Goal: Task Accomplishment & Management: Manage account settings

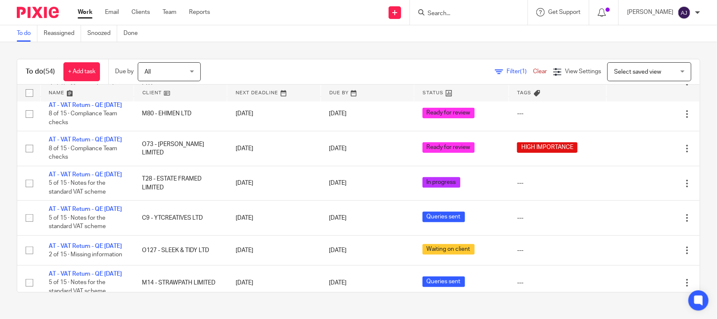
scroll to position [105, 0]
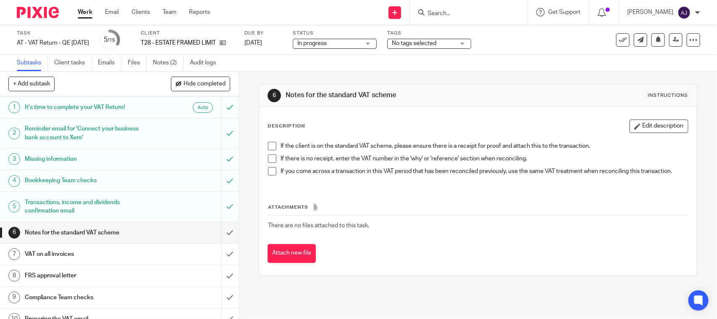
scroll to position [53, 0]
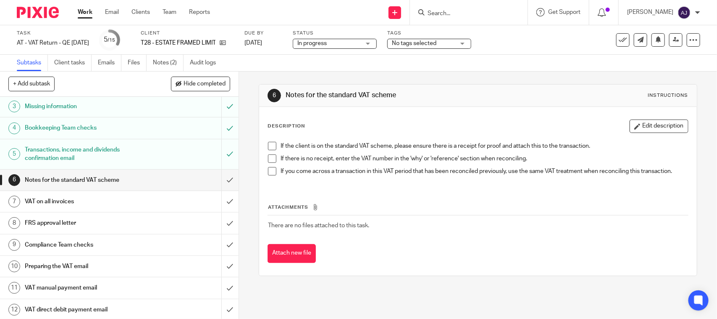
click at [270, 142] on span at bounding box center [272, 146] width 8 height 8
click at [269, 158] on span at bounding box center [272, 158] width 8 height 8
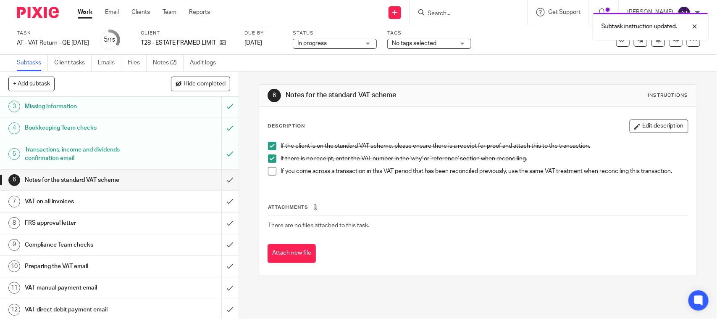
click at [271, 169] on span at bounding box center [272, 171] width 8 height 8
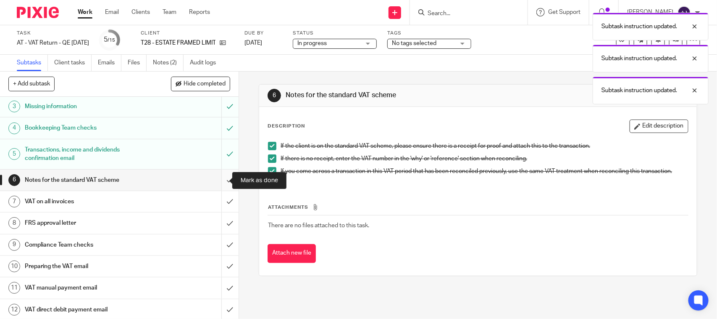
click at [220, 183] on input "submit" at bounding box center [119, 179] width 239 height 21
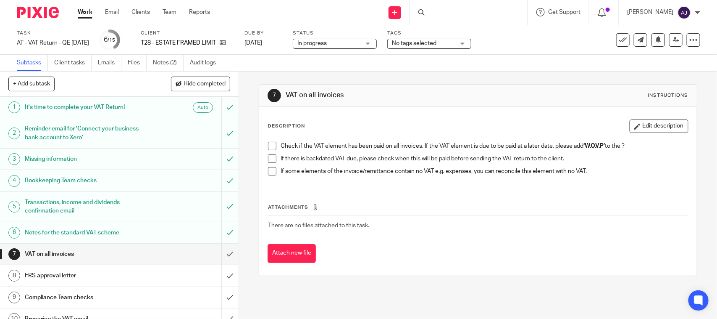
click at [271, 148] on span at bounding box center [272, 146] width 8 height 8
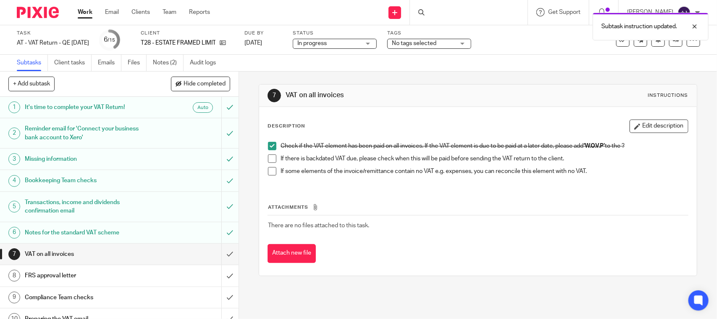
click at [274, 158] on span at bounding box center [272, 158] width 8 height 8
click at [274, 171] on span at bounding box center [272, 171] width 8 height 8
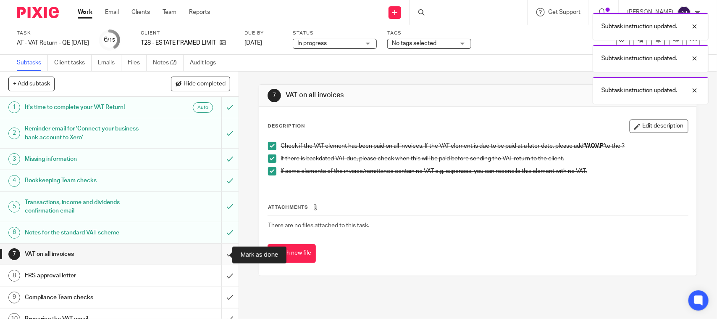
click at [222, 255] on input "submit" at bounding box center [119, 253] width 239 height 21
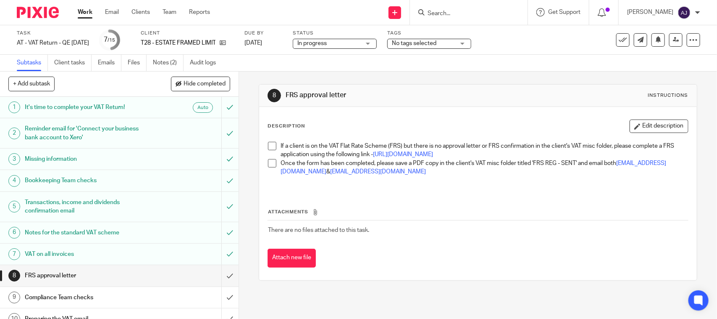
click at [268, 143] on span at bounding box center [272, 146] width 8 height 8
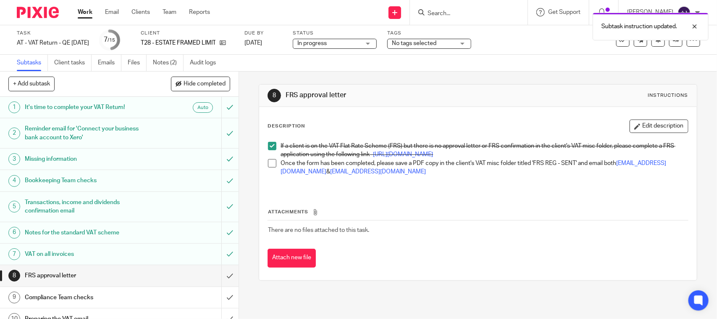
click at [271, 167] on span at bounding box center [272, 163] width 8 height 8
click at [215, 276] on input "submit" at bounding box center [119, 275] width 239 height 21
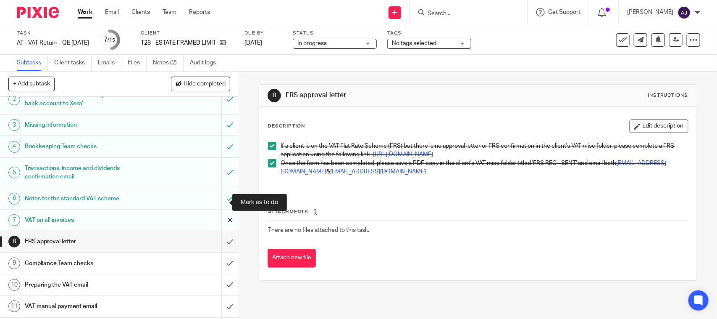
scroll to position [53, 0]
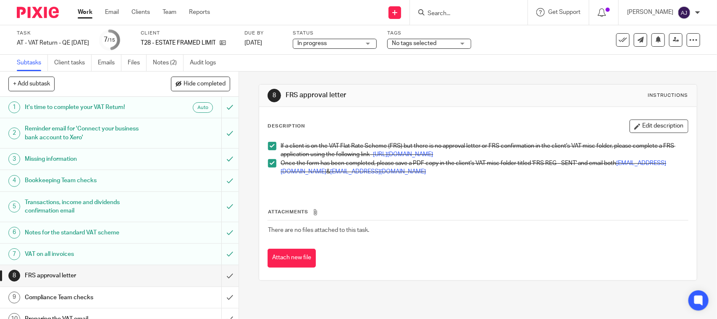
scroll to position [53, 0]
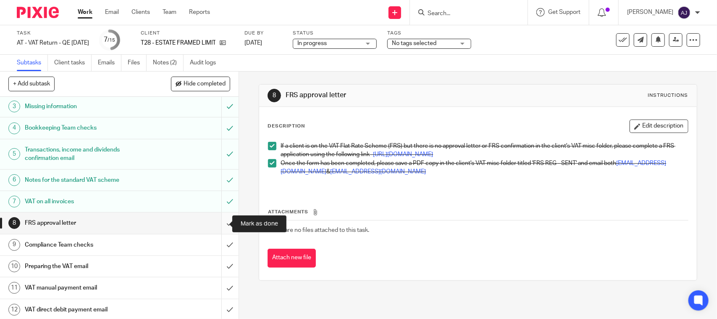
click at [215, 219] on input "submit" at bounding box center [119, 222] width 239 height 21
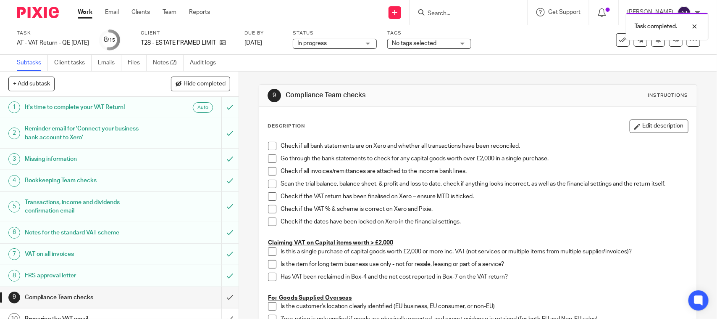
click at [343, 46] on span "In progress" at bounding box center [329, 43] width 63 height 9
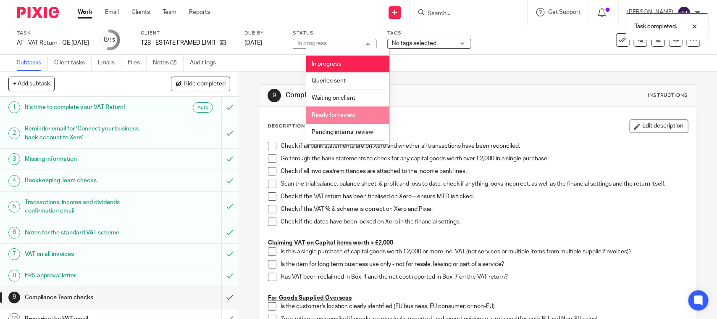
scroll to position [40, 0]
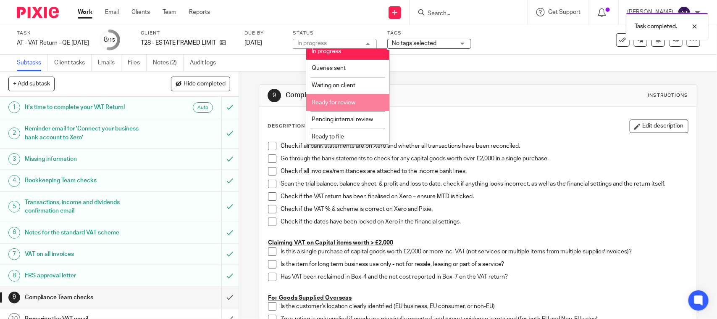
click at [334, 100] on span "Ready for review" at bounding box center [334, 103] width 44 height 6
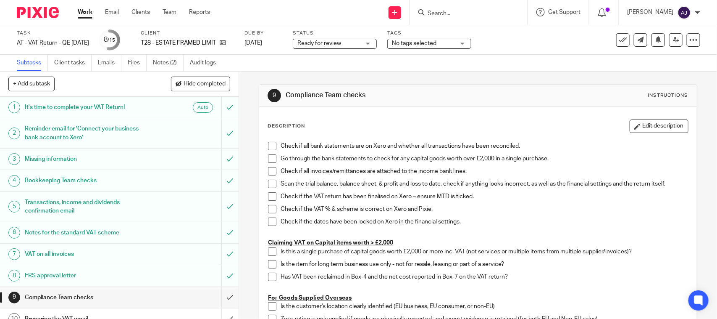
click at [85, 15] on link "Work" at bounding box center [85, 12] width 15 height 8
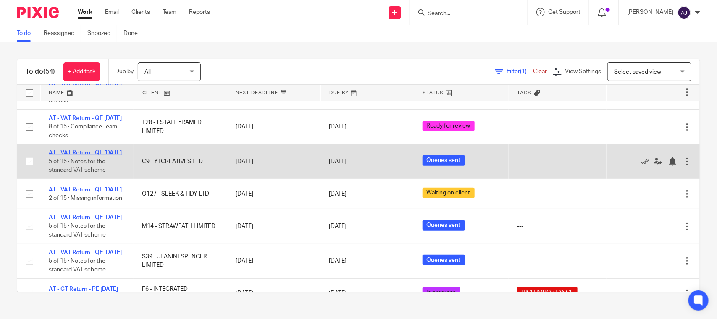
scroll to position [105, 0]
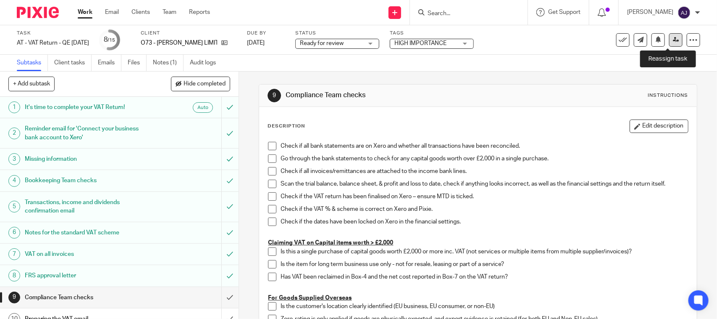
click at [673, 42] on icon at bounding box center [676, 40] width 6 height 6
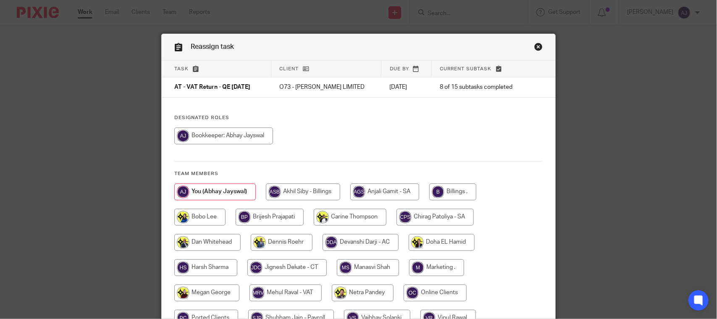
scroll to position [111, 0]
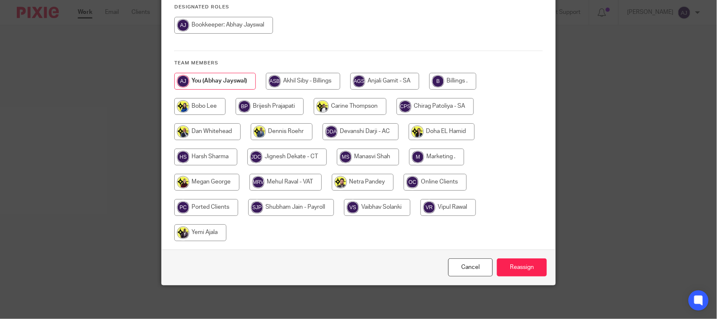
click at [277, 185] on input "radio" at bounding box center [286, 182] width 72 height 17
radio input "true"
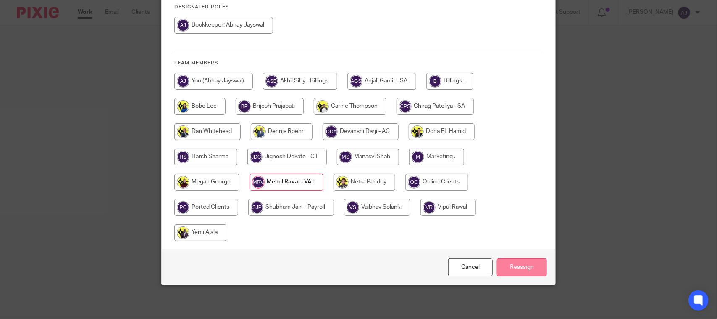
click at [529, 266] on input "Reassign" at bounding box center [522, 267] width 50 height 18
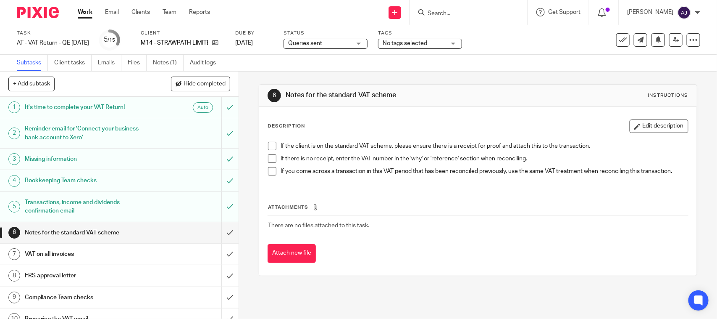
click at [454, 74] on div "6 Notes for the standard VAT scheme Instructions Description Edit description I…" at bounding box center [478, 179] width 438 height 217
click at [269, 145] on span at bounding box center [272, 146] width 8 height 8
click at [273, 161] on span at bounding box center [272, 158] width 8 height 8
click at [272, 171] on span at bounding box center [272, 171] width 8 height 8
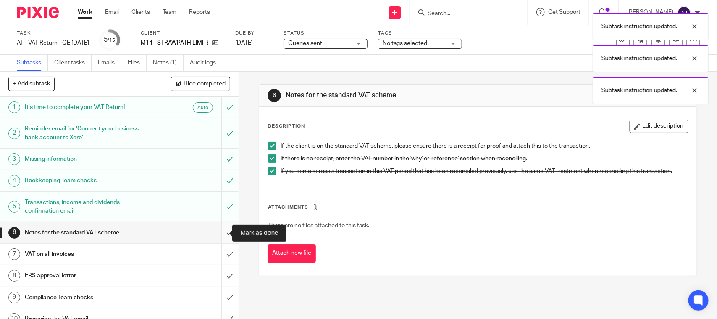
click at [219, 232] on input "submit" at bounding box center [119, 232] width 239 height 21
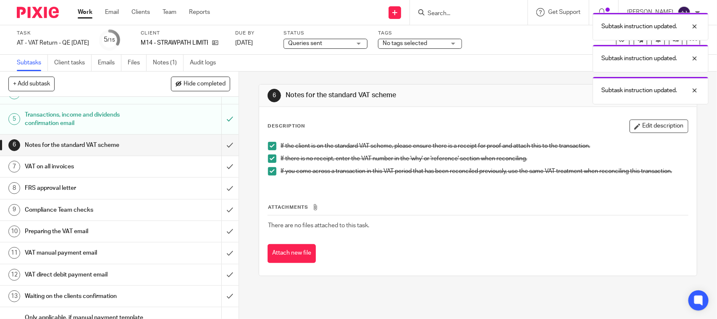
scroll to position [105, 0]
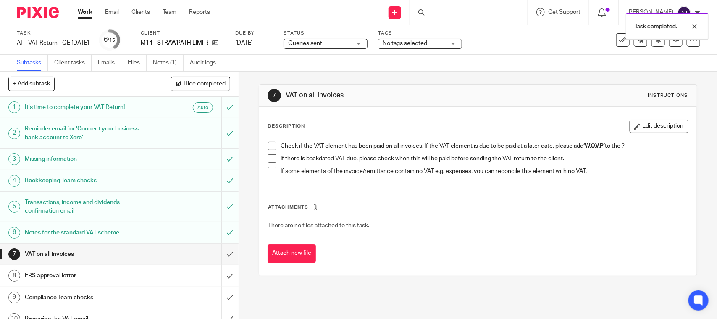
click at [268, 147] on span at bounding box center [272, 146] width 8 height 8
click at [269, 155] on span at bounding box center [272, 158] width 8 height 8
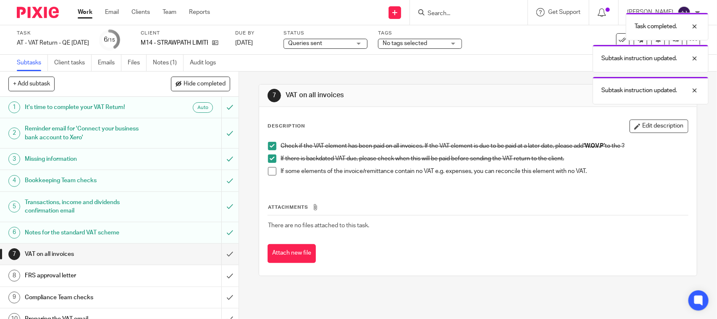
click at [269, 172] on span at bounding box center [272, 171] width 8 height 8
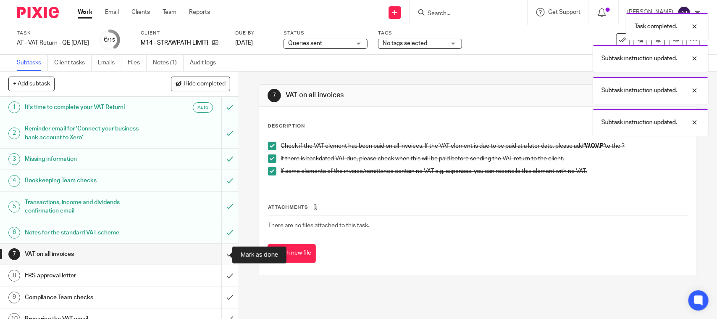
click at [216, 253] on input "submit" at bounding box center [119, 253] width 239 height 21
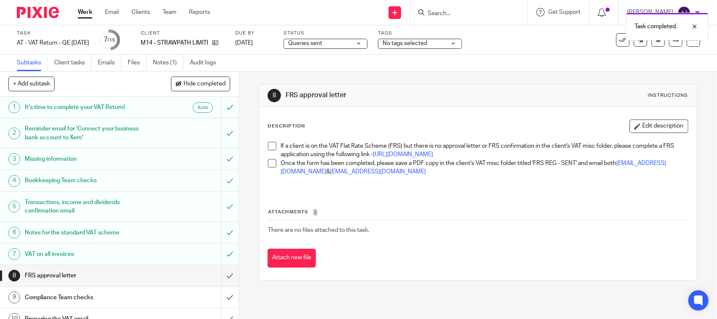
click at [270, 145] on span at bounding box center [272, 146] width 8 height 8
click at [268, 167] on span at bounding box center [272, 163] width 8 height 8
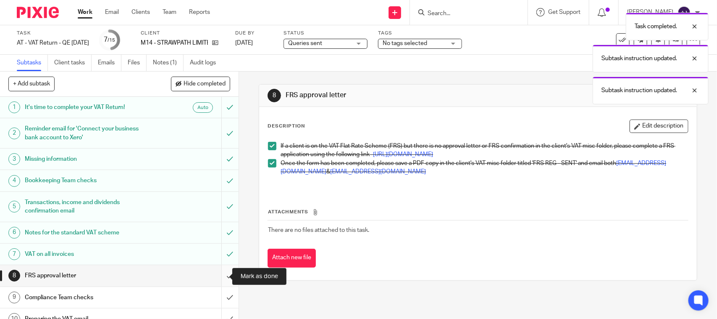
click at [213, 277] on input "submit" at bounding box center [119, 275] width 239 height 21
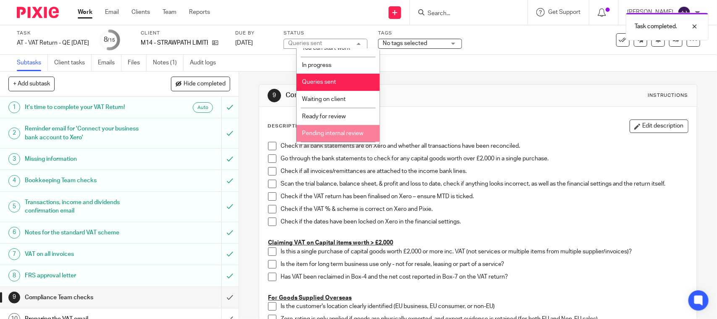
scroll to position [40, 0]
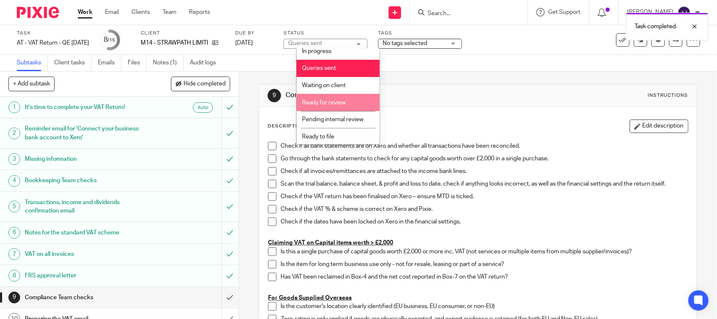
click at [344, 103] on span "Ready for review" at bounding box center [324, 103] width 44 height 6
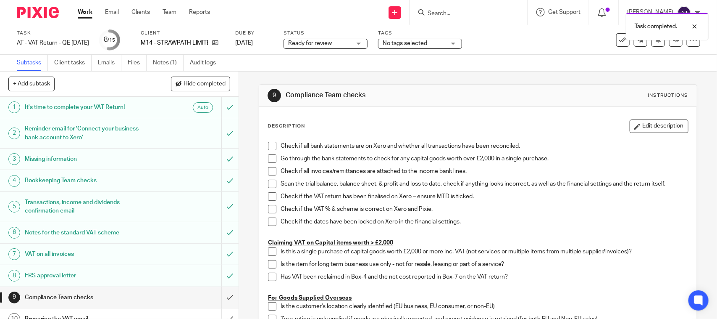
click at [87, 11] on link "Work" at bounding box center [85, 12] width 15 height 8
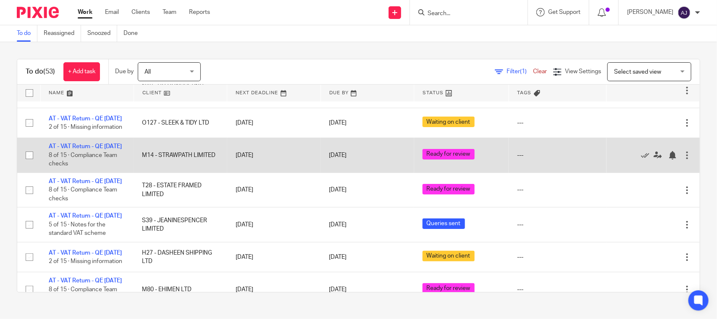
scroll to position [53, 0]
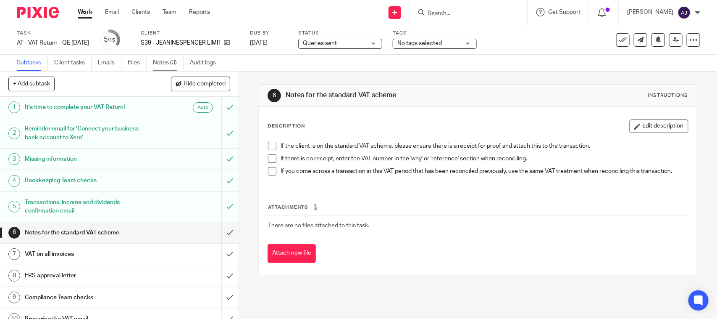
click at [163, 66] on link "Notes (3)" at bounding box center [168, 63] width 31 height 16
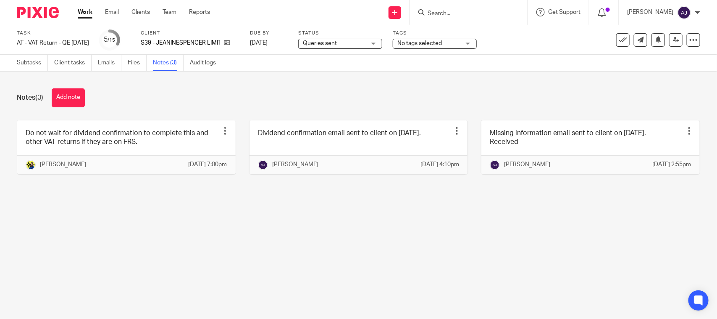
click at [461, 11] on input "Search" at bounding box center [465, 14] width 76 height 8
click at [440, 13] on input "Search" at bounding box center [465, 14] width 76 height 8
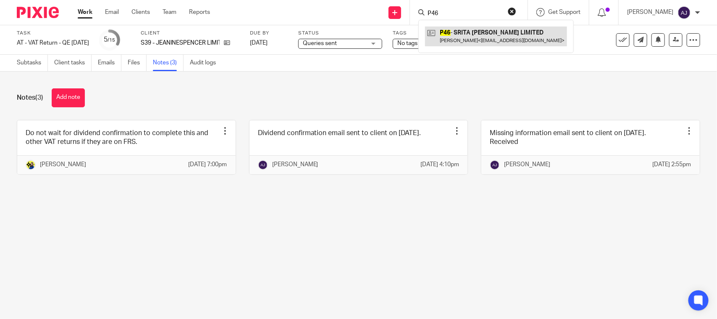
type input "P46"
click at [461, 32] on link at bounding box center [496, 35] width 142 height 19
click at [289, 111] on div "Notes (3) Add note Do not wait for dividend confirmation to complete this and o…" at bounding box center [358, 137] width 717 height 132
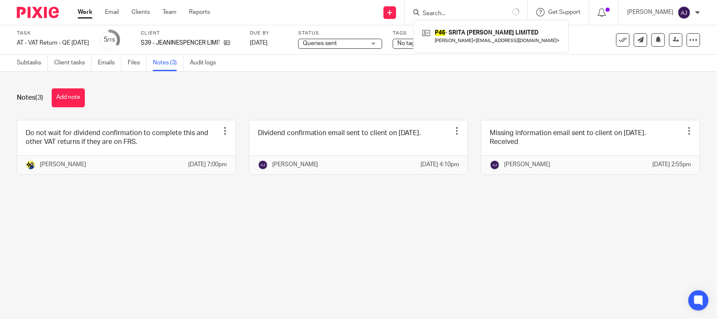
click at [399, 100] on div "Notes (3) Add note" at bounding box center [359, 97] width 684 height 19
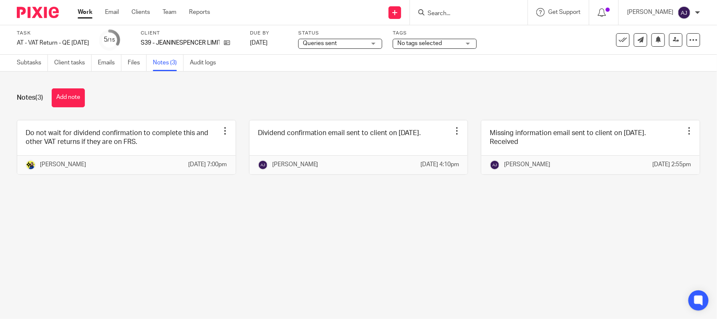
click at [416, 91] on div "Notes (3) Add note" at bounding box center [359, 97] width 684 height 19
click at [34, 60] on link "Subtasks" at bounding box center [32, 63] width 31 height 16
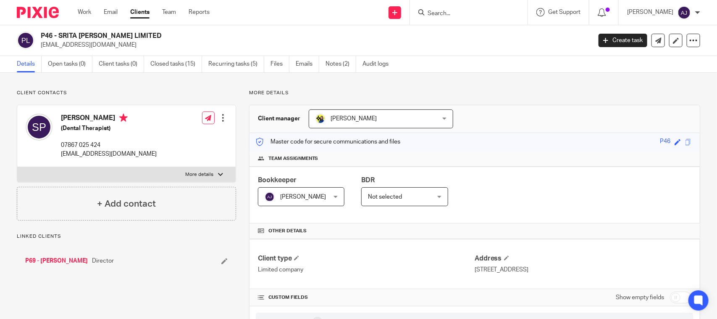
drag, startPoint x: 41, startPoint y: 34, endPoint x: 166, endPoint y: 37, distance: 125.7
click at [152, 37] on h2 "P46 - SRITA PAUL LIMITED" at bounding box center [259, 36] width 436 height 9
copy h2 "P46 - SRITA PAUL LIMITED"
click at [511, 125] on div "Client manager Bobo Lee Bobo Lee Abhay Jayswal Akhil Siby - Billings Anjali Gam…" at bounding box center [475, 119] width 450 height 28
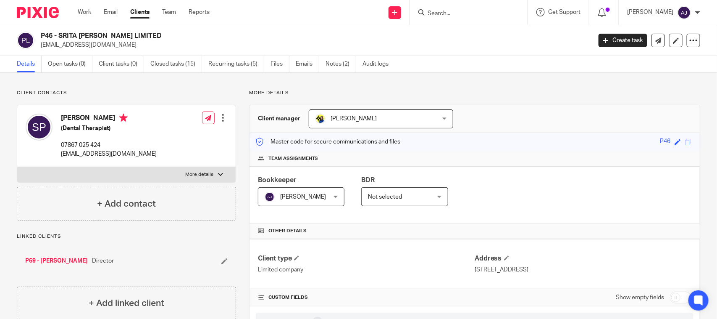
click at [154, 72] on div "Details Open tasks (0) Client tasks (0) Closed tasks (15) Recurring tasks (5) F…" at bounding box center [358, 64] width 717 height 17
click at [222, 16] on ul "Work Email Clients Team Reports" at bounding box center [150, 12] width 145 height 8
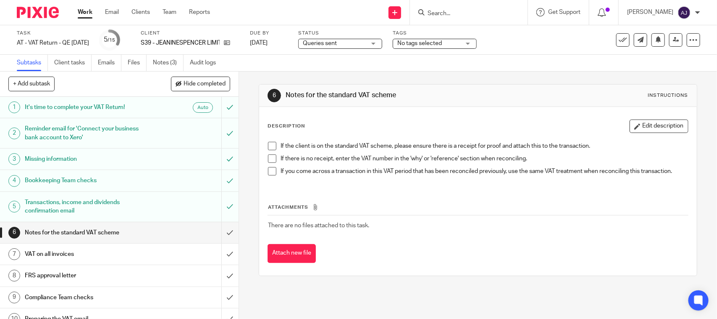
click at [269, 150] on li "If the client is on the standard VAT scheme, please ensure there is a receipt f…" at bounding box center [478, 148] width 420 height 13
click at [268, 147] on span at bounding box center [272, 146] width 8 height 8
click at [269, 160] on span at bounding box center [272, 158] width 8 height 8
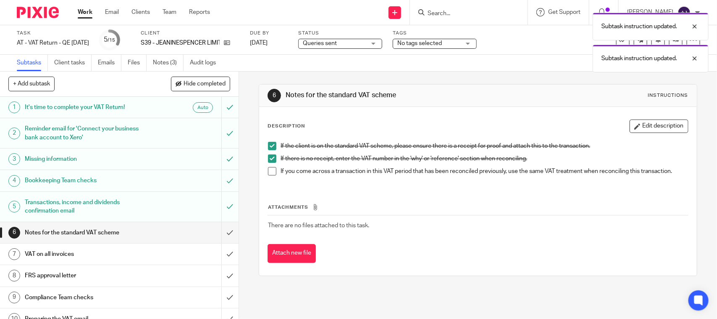
click at [269, 166] on li "If there is no receipt, enter the VAT number in the 'why' or 'reference' sectio…" at bounding box center [478, 160] width 420 height 13
click at [268, 173] on span at bounding box center [272, 171] width 8 height 8
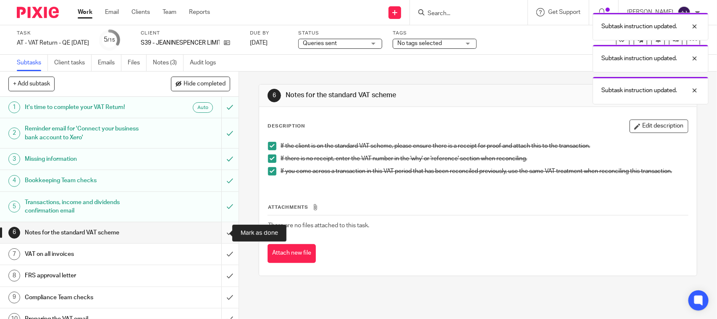
click at [213, 235] on input "submit" at bounding box center [119, 232] width 239 height 21
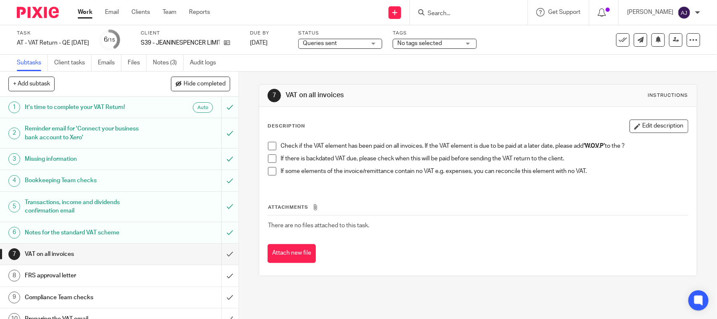
click at [268, 143] on span at bounding box center [272, 146] width 8 height 8
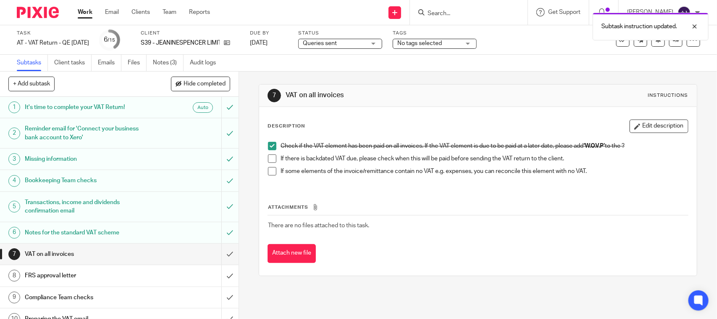
click at [269, 158] on span at bounding box center [272, 158] width 8 height 8
click at [268, 171] on span at bounding box center [272, 171] width 8 height 8
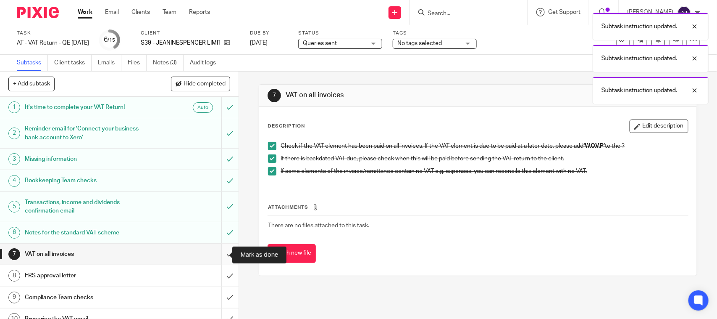
click at [221, 257] on input "submit" at bounding box center [119, 253] width 239 height 21
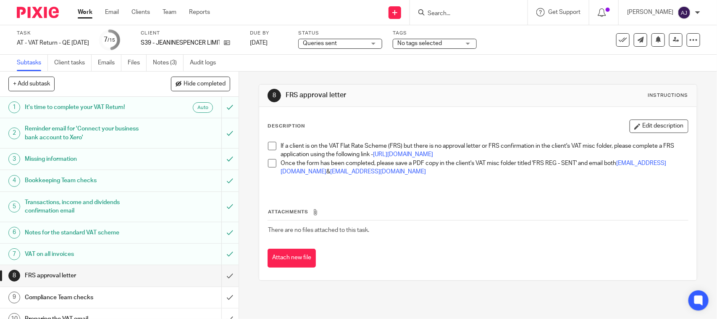
click at [269, 144] on span at bounding box center [272, 146] width 8 height 8
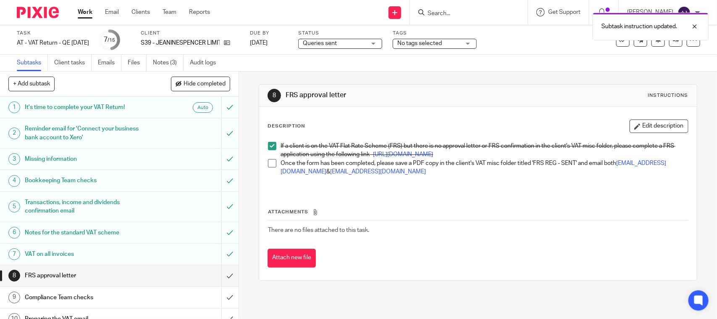
click at [268, 167] on span at bounding box center [272, 163] width 8 height 8
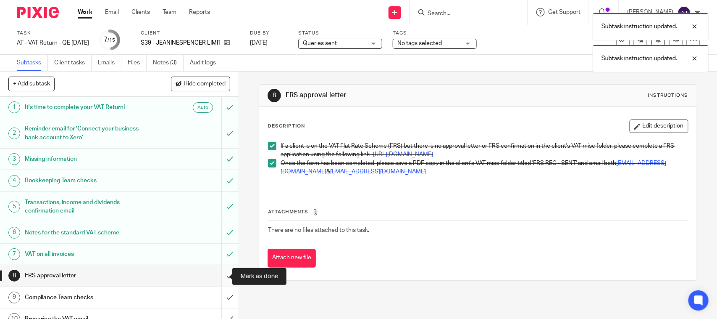
click at [219, 280] on input "submit" at bounding box center [119, 275] width 239 height 21
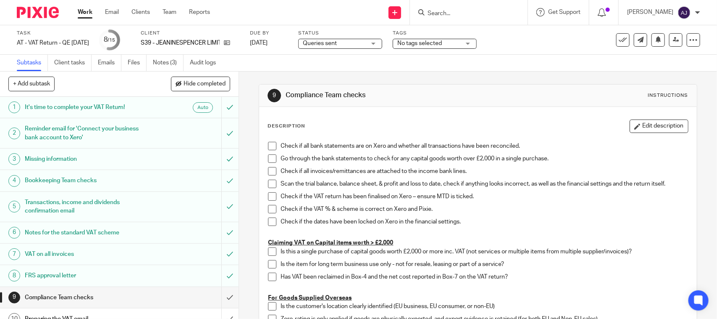
click at [335, 43] on span "Queries sent" at bounding box center [320, 43] width 34 height 6
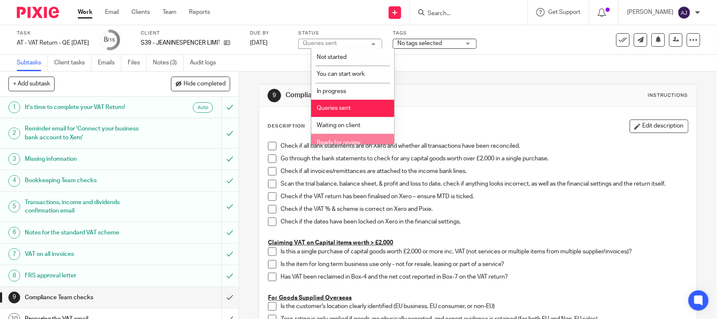
click at [332, 137] on li "Ready for review" at bounding box center [352, 142] width 83 height 17
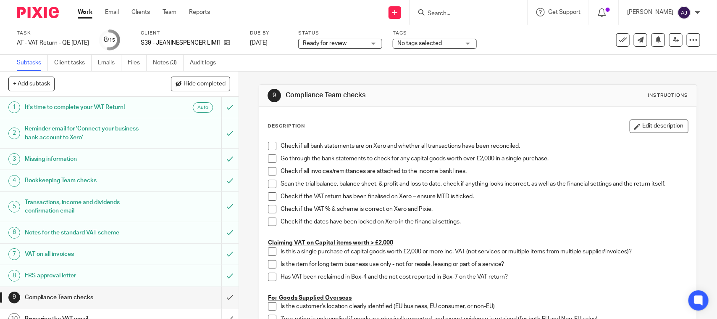
click at [309, 65] on div "Subtasks Client tasks Emails Files Notes (3) Audit logs" at bounding box center [358, 63] width 717 height 17
click at [166, 61] on link "Notes (3)" at bounding box center [168, 63] width 31 height 16
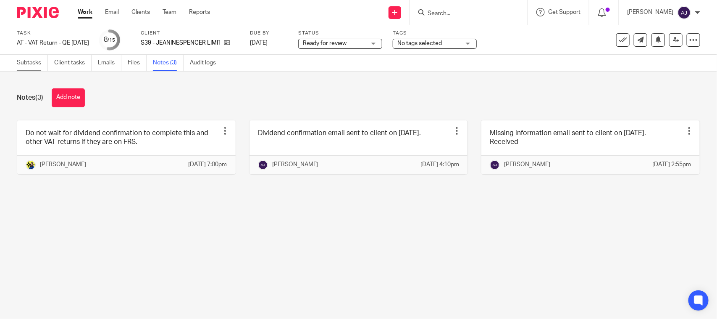
click at [31, 60] on link "Subtasks" at bounding box center [32, 63] width 31 height 16
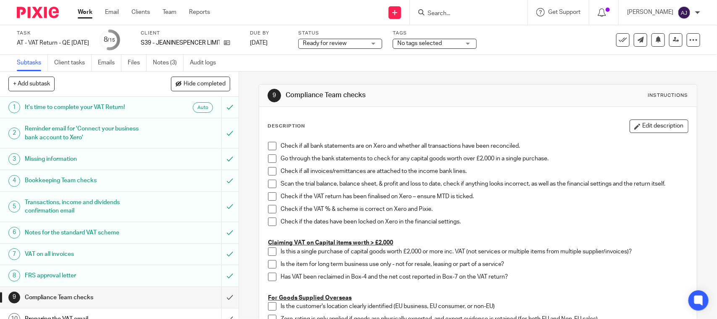
click at [83, 13] on link "Work" at bounding box center [85, 12] width 15 height 8
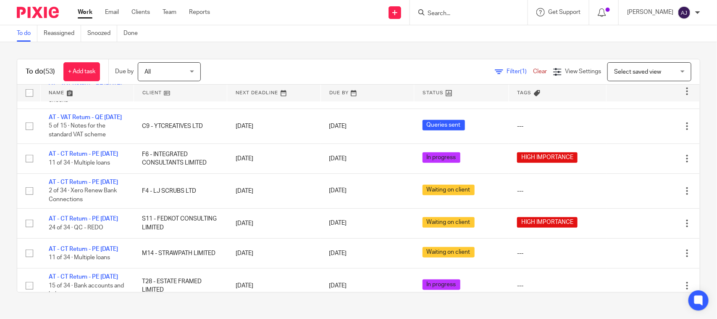
scroll to position [263, 0]
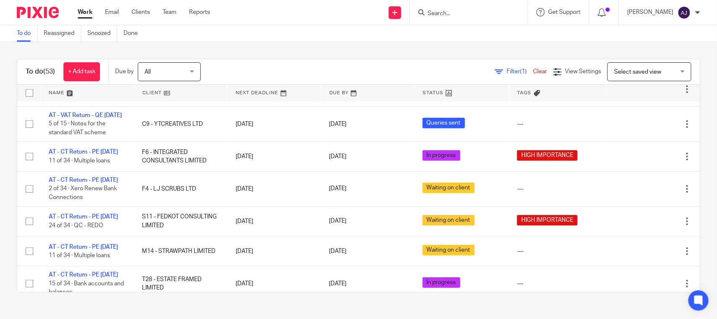
click at [244, 58] on div "To do (53) + Add task Due by All All Today Tomorrow This week Next week This mo…" at bounding box center [358, 175] width 717 height 267
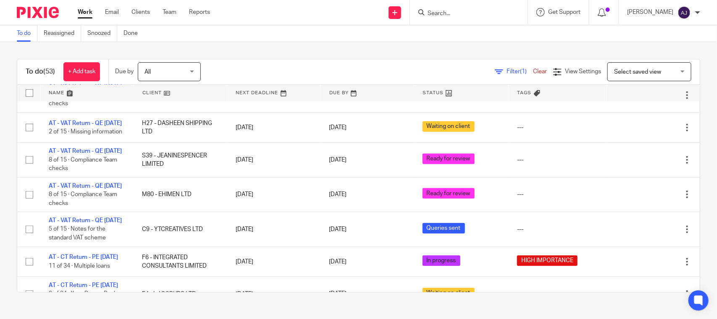
scroll to position [210, 0]
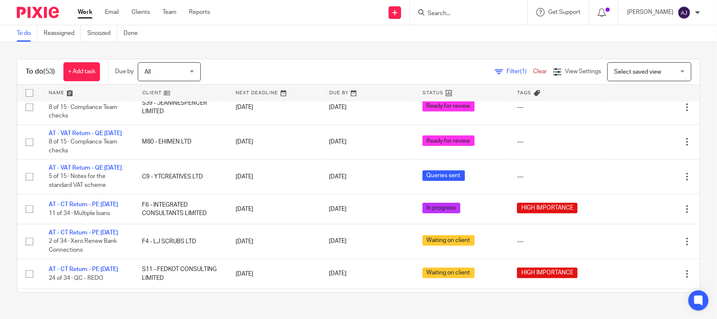
click at [305, 52] on div "To do (53) + Add task Due by All All Today Tomorrow This week Next week This mo…" at bounding box center [358, 175] width 717 height 267
click at [310, 47] on div "To do (53) + Add task Due by All All Today Tomorrow This week Next week This mo…" at bounding box center [358, 175] width 717 height 267
click at [309, 50] on div "To do (53) + Add task Due by All All Today Tomorrow This week Next week This mo…" at bounding box center [358, 175] width 717 height 267
click at [312, 39] on div "To do Reassigned Snoozed Done" at bounding box center [358, 33] width 717 height 17
click at [312, 44] on div "To do (53) + Add task Due by All All Today Tomorrow This week Next week This mo…" at bounding box center [358, 175] width 717 height 267
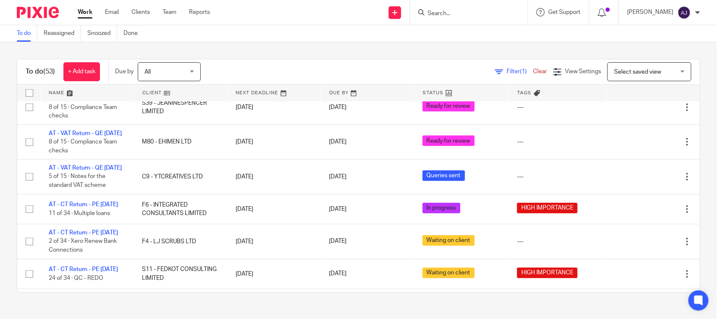
click at [317, 42] on div "To do (53) + Add task Due by All All Today Tomorrow This week Next week This mo…" at bounding box center [358, 175] width 717 height 267
click at [314, 46] on div "To do (53) + Add task Due by All All Today Tomorrow This week Next week This mo…" at bounding box center [358, 175] width 717 height 267
click at [81, 11] on link "Work" at bounding box center [85, 12] width 15 height 8
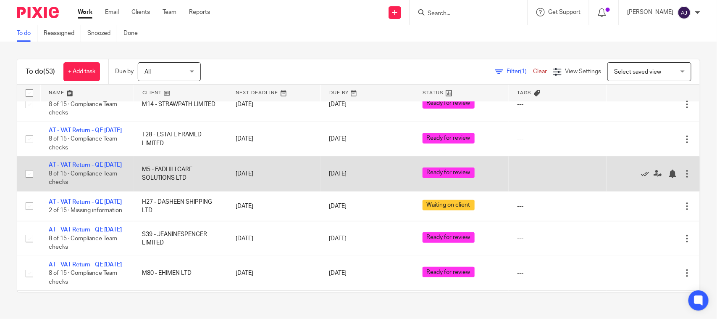
scroll to position [3, 0]
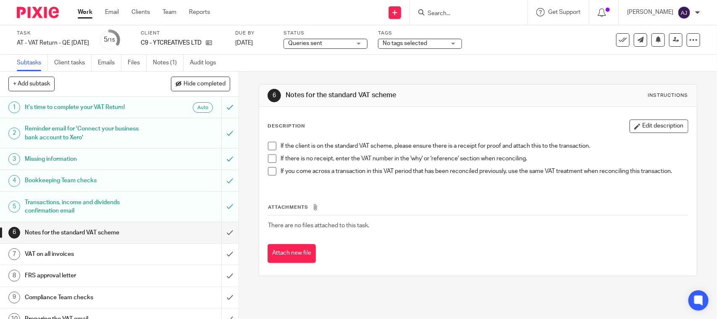
click at [414, 97] on h1 "Notes for the standard VAT scheme" at bounding box center [391, 95] width 211 height 9
drag, startPoint x: 405, startPoint y: 93, endPoint x: 311, endPoint y: 94, distance: 93.7
click at [311, 94] on h1 "Notes for the standard VAT scheme" at bounding box center [391, 95] width 211 height 9
click at [313, 89] on div "6 Notes for the standard VAT scheme Instructions" at bounding box center [478, 95] width 421 height 13
click at [268, 147] on span at bounding box center [272, 146] width 8 height 8
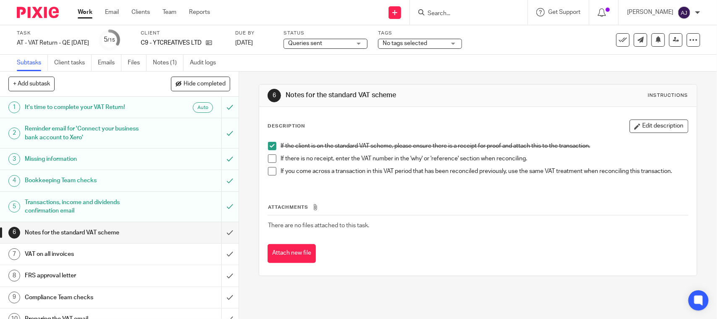
click at [270, 162] on span at bounding box center [272, 158] width 8 height 8
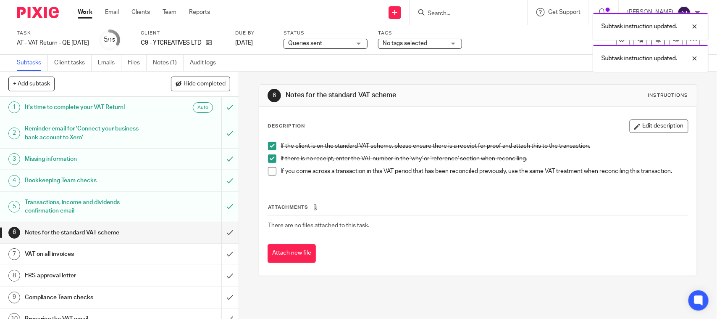
click at [270, 169] on span at bounding box center [272, 171] width 8 height 8
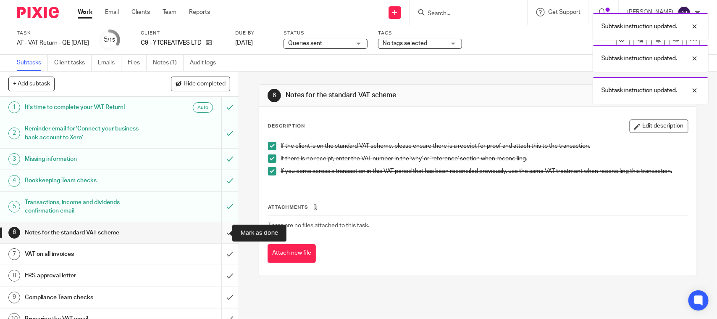
click at [215, 232] on input "submit" at bounding box center [119, 232] width 239 height 21
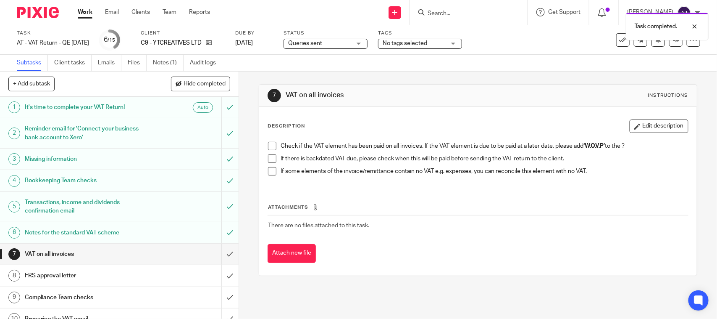
click at [264, 143] on div "Check if the VAT element has been paid on all invoices. If the VAT element is d…" at bounding box center [478, 161] width 428 height 48
click at [265, 144] on div "Check if the VAT element has been paid on all invoices. If the VAT element is d…" at bounding box center [478, 161] width 428 height 48
click at [268, 145] on span at bounding box center [272, 146] width 8 height 8
click at [270, 162] on span at bounding box center [272, 158] width 8 height 8
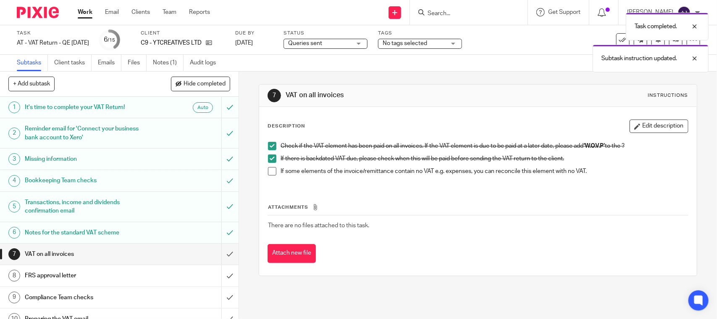
click at [269, 173] on span at bounding box center [272, 171] width 8 height 8
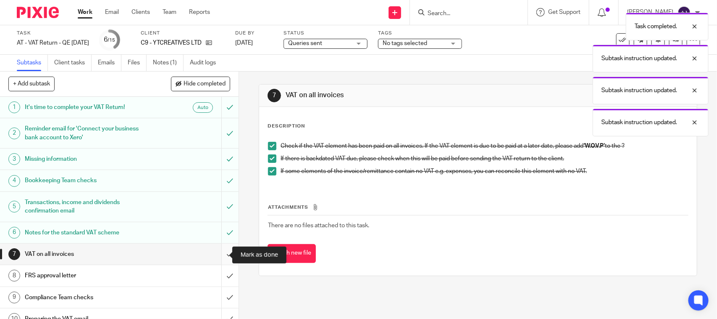
click at [223, 252] on input "submit" at bounding box center [119, 253] width 239 height 21
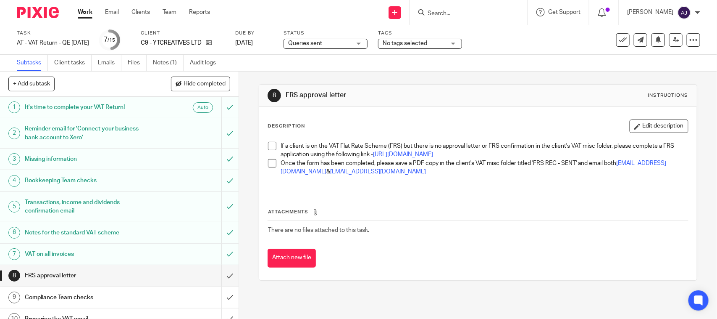
click at [270, 148] on span at bounding box center [272, 146] width 8 height 8
click at [270, 167] on span at bounding box center [272, 163] width 8 height 8
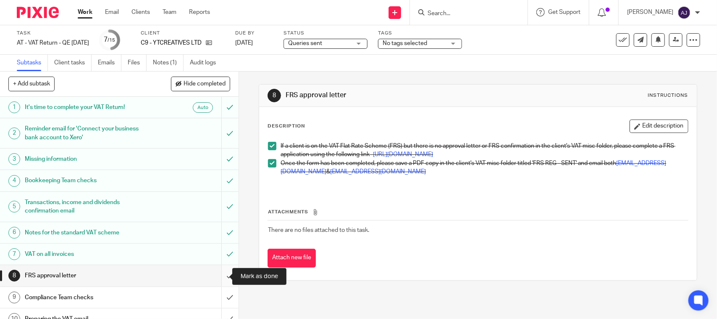
click at [215, 279] on input "submit" at bounding box center [119, 275] width 239 height 21
click at [217, 274] on input "submit" at bounding box center [119, 275] width 239 height 21
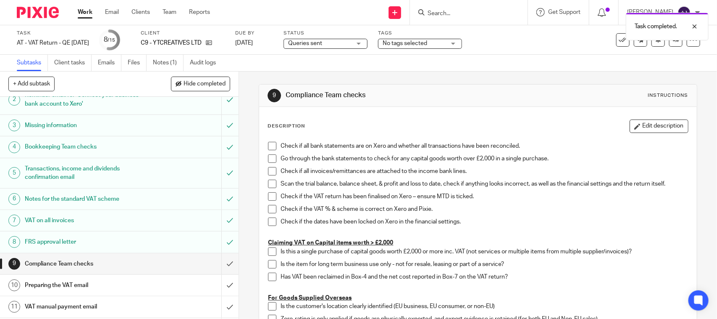
scroll to position [32, 0]
click at [169, 61] on link "Notes (1)" at bounding box center [168, 63] width 31 height 16
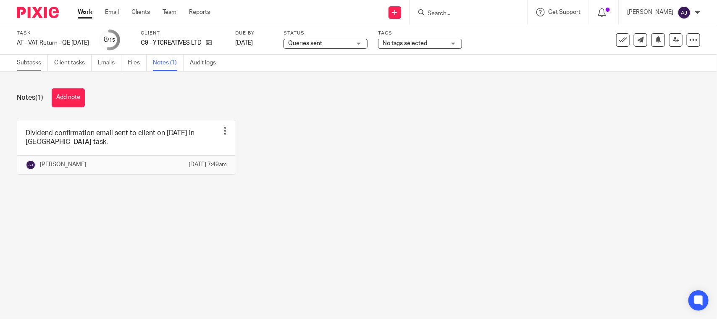
click at [29, 63] on link "Subtasks" at bounding box center [32, 63] width 31 height 16
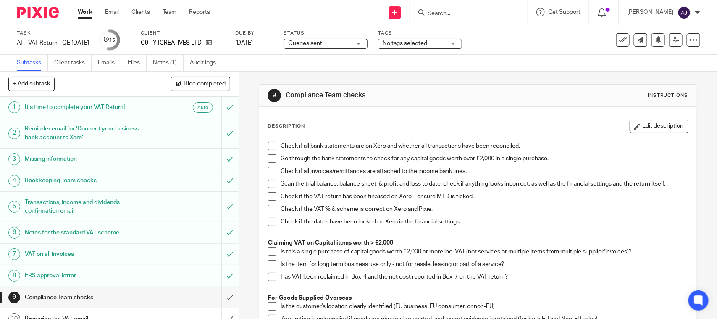
click at [339, 47] on span "Queries sent" at bounding box center [319, 43] width 63 height 9
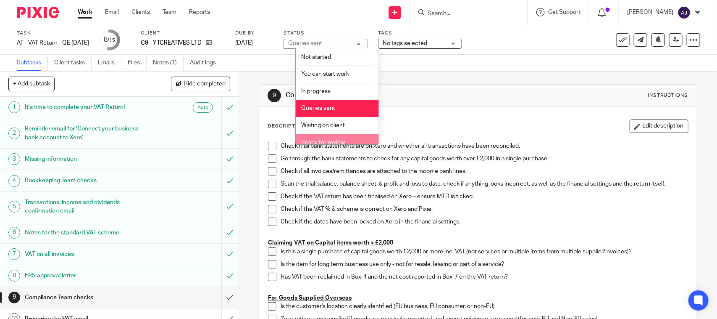
click at [324, 140] on span "Ready for review" at bounding box center [323, 143] width 44 height 6
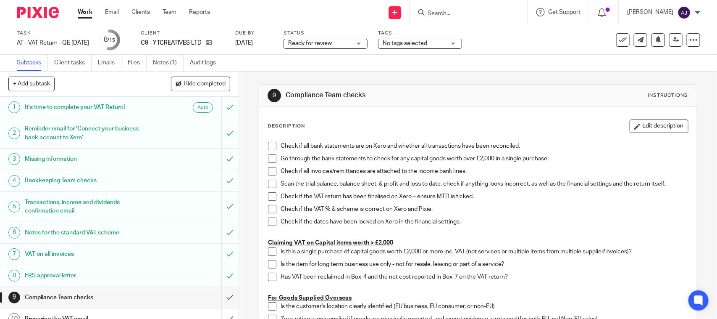
click at [85, 11] on link "Work" at bounding box center [85, 12] width 15 height 8
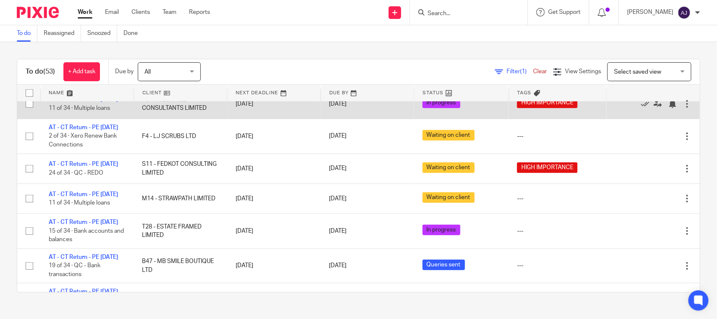
scroll to position [368, 0]
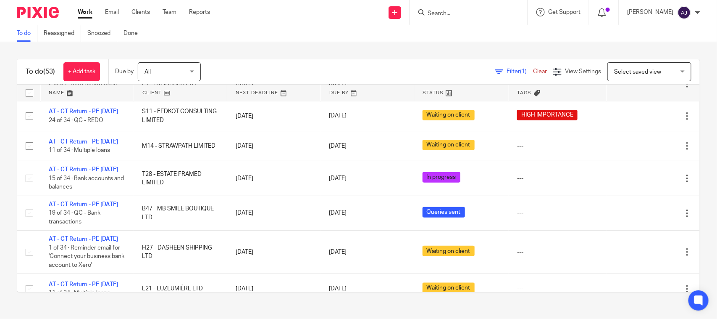
click at [184, 40] on div "To do Reassigned Snoozed Done" at bounding box center [358, 33] width 717 height 17
click at [215, 42] on div "To do (53) + Add task Due by All All [DATE] [DATE] This week Next week This mon…" at bounding box center [358, 175] width 717 height 267
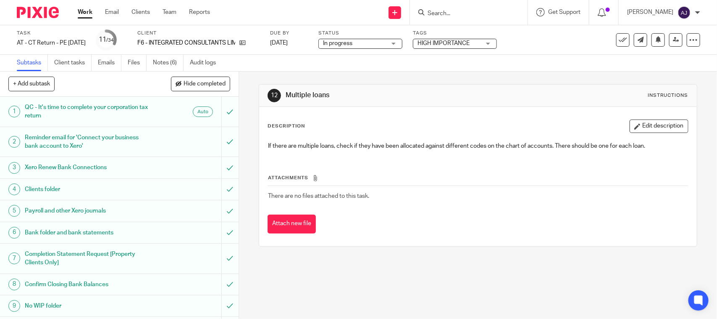
click at [358, 78] on div "12 Multiple loans Instructions Description Edit description If there are multip…" at bounding box center [478, 164] width 438 height 187
click at [375, 74] on div "12 Multiple loans Instructions Description Edit description If there are multip…" at bounding box center [478, 164] width 438 height 187
click at [377, 62] on div "Subtasks Client tasks Emails Files Notes (6) Audit logs" at bounding box center [358, 63] width 717 height 17
click at [334, 62] on div "Subtasks Client tasks Emails Files Notes (6) Audit logs" at bounding box center [358, 63] width 717 height 17
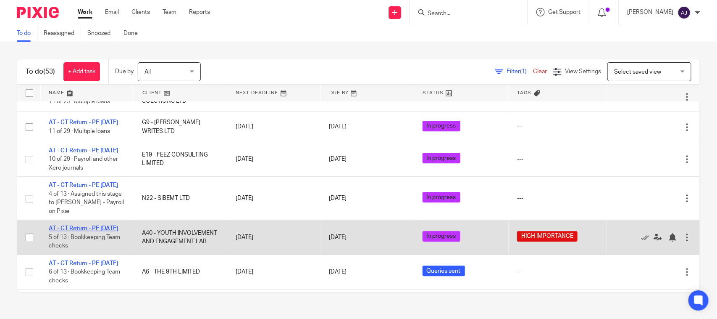
scroll to position [665, 0]
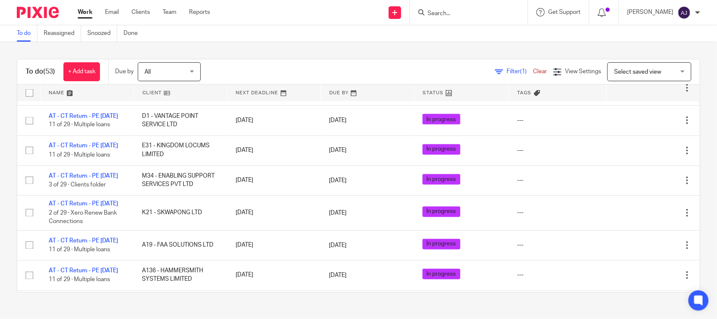
click at [274, 47] on div "To do (53) + Add task Due by All All Today Tomorrow This week Next week This mo…" at bounding box center [358, 175] width 717 height 267
drag, startPoint x: 278, startPoint y: 45, endPoint x: 282, endPoint y: 67, distance: 22.1
click at [282, 67] on div "To do (53) + Add task Due by All All Today Tomorrow This week Next week This mo…" at bounding box center [358, 175] width 717 height 267
click at [282, 68] on div "Filter (1) Clear View Settings View Settings (1) Filters Clear Save Manage save…" at bounding box center [458, 71] width 485 height 19
click at [281, 53] on div "To do (53) + Add task Due by All All Today Tomorrow This week Next week This mo…" at bounding box center [358, 175] width 717 height 267
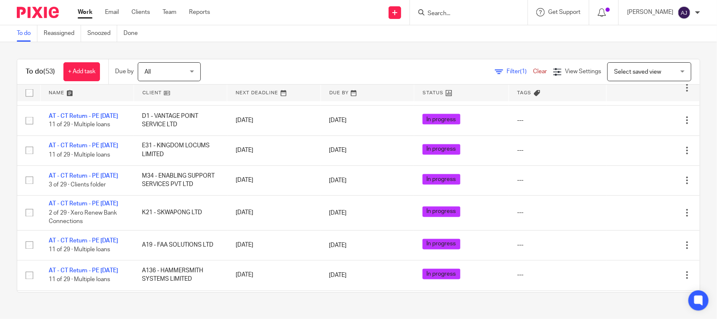
click at [282, 48] on div "To do (53) + Add task Due by All All Today Tomorrow This week Next week This mo…" at bounding box center [358, 175] width 717 height 267
click at [500, 46] on div "To do (53) + Add task Due by All All Today Tomorrow This week Next week This mo…" at bounding box center [358, 175] width 717 height 267
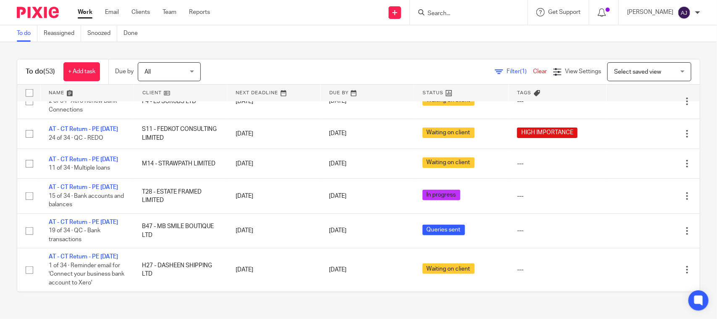
scroll to position [0, 0]
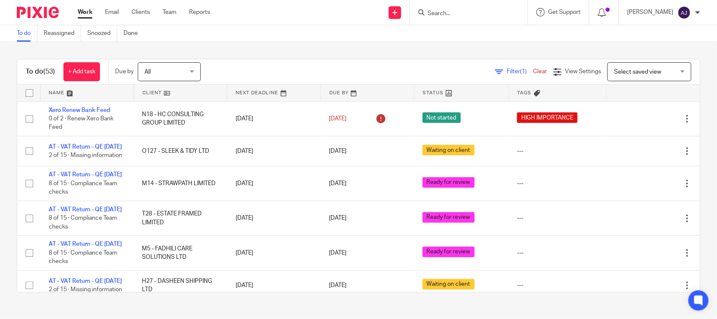
click at [327, 43] on div "To do (53) + Add task Due by All All Today Tomorrow This week Next week This mo…" at bounding box center [358, 175] width 717 height 267
drag, startPoint x: 327, startPoint y: 45, endPoint x: 328, endPoint y: 51, distance: 6.8
click at [328, 51] on div "To do (53) + Add task Due by All All Today Tomorrow This week Next week This mo…" at bounding box center [358, 175] width 717 height 267
click at [492, 47] on div "To do (53) + Add task Due by All All Today Tomorrow This week Next week This mo…" at bounding box center [358, 175] width 717 height 267
click at [494, 45] on div "To do (53) + Add task Due by All All Today Tomorrow This week Next week This mo…" at bounding box center [358, 175] width 717 height 267
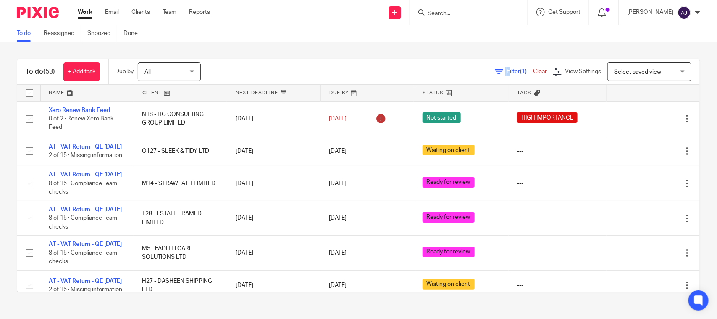
drag, startPoint x: 494, startPoint y: 45, endPoint x: 223, endPoint y: 50, distance: 270.7
click at [223, 50] on div "To do (53) + Add task Due by All All Today Tomorrow This week Next week This mo…" at bounding box center [358, 175] width 717 height 267
click at [354, 44] on div "To do (53) + Add task Due by All All Today Tomorrow This week Next week This mo…" at bounding box center [358, 175] width 717 height 267
click at [354, 47] on div "To do (53) + Add task Due by All All Today Tomorrow This week Next week This mo…" at bounding box center [358, 175] width 717 height 267
click at [319, 22] on div "Send new email Create task Add client Request signature Get Support Contact via…" at bounding box center [470, 12] width 495 height 25
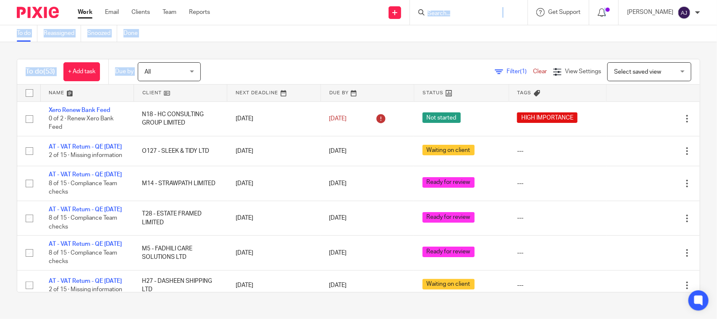
drag, startPoint x: 277, startPoint y: 24, endPoint x: 279, endPoint y: 47, distance: 22.8
click at [279, 47] on body "Work Email Clients Team Reports Work Email Clients Team Reports Settings Send n…" at bounding box center [358, 159] width 717 height 319
click at [279, 47] on div "To do (53) + Add task Due by All All Today Tomorrow This week Next week This mo…" at bounding box center [358, 175] width 717 height 267
click at [292, 47] on div "To do (53) + Add task Due by All All Today Tomorrow This week Next week This mo…" at bounding box center [358, 175] width 717 height 267
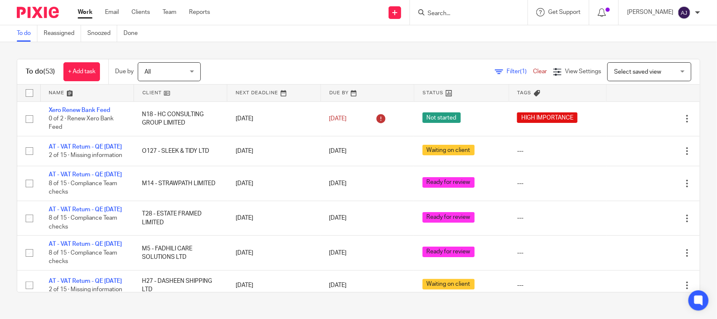
click at [303, 47] on div "To do (53) + Add task Due by All All Today Tomorrow This week Next week This mo…" at bounding box center [358, 175] width 717 height 267
drag, startPoint x: 342, startPoint y: 59, endPoint x: 360, endPoint y: 57, distance: 17.8
click at [360, 58] on div "To do (53) + Add task Due by All All Today Tomorrow This week Next week This mo…" at bounding box center [358, 175] width 717 height 267
drag, startPoint x: 359, startPoint y: 44, endPoint x: 353, endPoint y: 66, distance: 23.0
click at [353, 66] on div "To do (53) + Add task Due by All All Today Tomorrow This week Next week This mo…" at bounding box center [358, 175] width 717 height 267
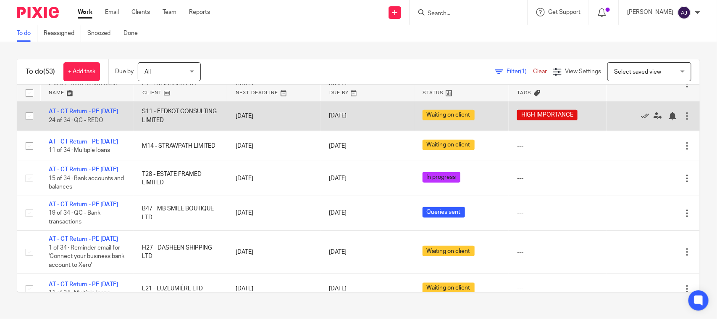
scroll to position [315, 0]
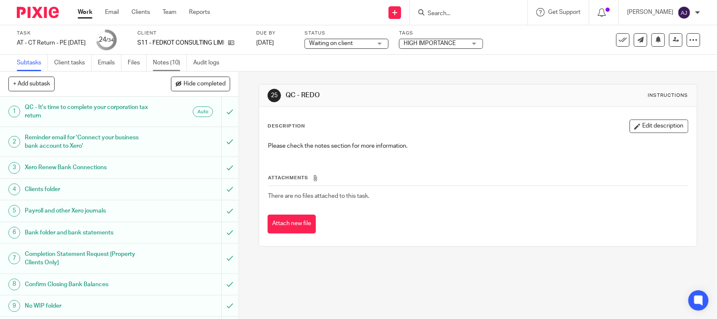
click at [166, 59] on link "Notes (10)" at bounding box center [170, 63] width 34 height 16
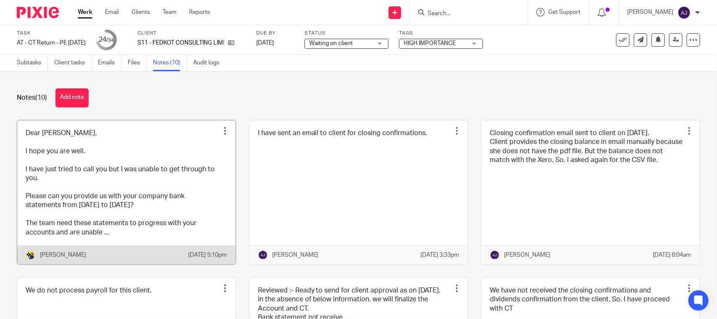
click at [158, 170] on link at bounding box center [126, 192] width 219 height 144
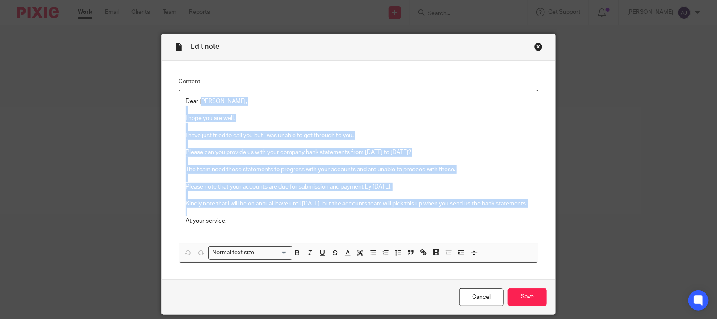
drag, startPoint x: 232, startPoint y: 224, endPoint x: 198, endPoint y: 80, distance: 147.9
click at [198, 80] on fieldset "Content Dear [PERSON_NAME], I hope you are well. I have just tried to call you …" at bounding box center [359, 169] width 360 height 185
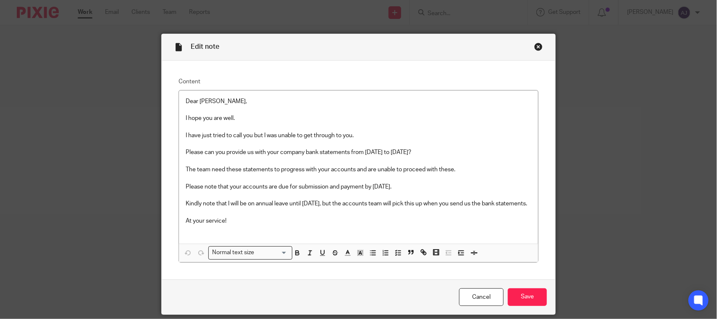
click at [411, 279] on div "Content Dear Adeola, I hope you are well. I have just tried to call you but I w…" at bounding box center [359, 170] width 394 height 219
click at [330, 216] on p at bounding box center [359, 212] width 346 height 8
click at [318, 225] on p "At your service!" at bounding box center [359, 220] width 346 height 8
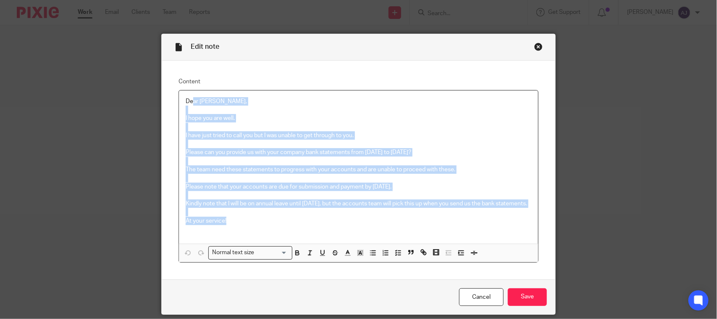
drag, startPoint x: 228, startPoint y: 230, endPoint x: 185, endPoint y: 100, distance: 136.9
click at [187, 102] on div "Dear Adeola, I hope you are well. I have just tried to call you but I was unabl…" at bounding box center [358, 166] width 359 height 153
click at [310, 208] on p "Kindly note that I will be on annual leave until 10th September 2025, but the a…" at bounding box center [359, 203] width 346 height 8
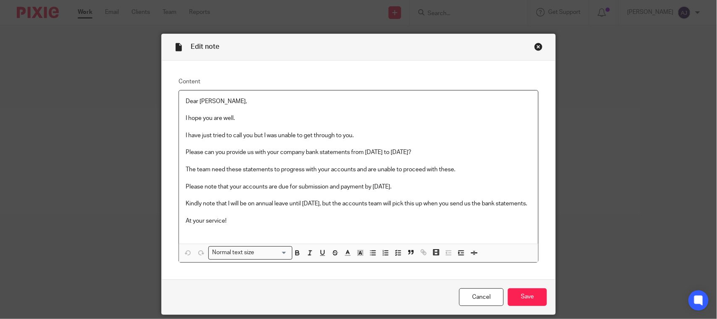
click at [535, 49] on div "Close this dialog window" at bounding box center [539, 46] width 8 height 8
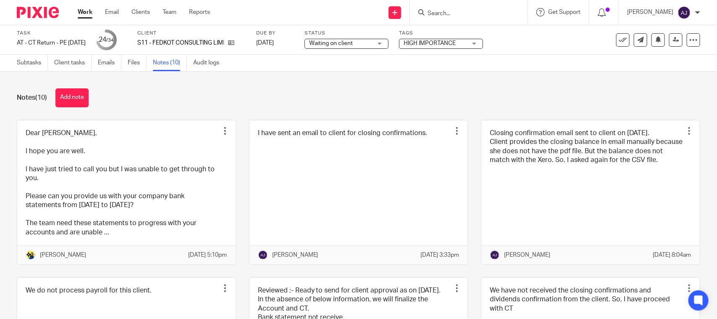
click at [340, 103] on div "Notes (10) Add note" at bounding box center [359, 97] width 684 height 19
click at [346, 97] on div "Notes (10) Add note" at bounding box center [359, 97] width 684 height 19
click at [365, 94] on div "Notes (10) Add note" at bounding box center [359, 97] width 684 height 19
click at [213, 86] on div "Notes (10) Add note Dear Adeola, I hope you are well. I have just tried to call…" at bounding box center [358, 194] width 717 height 247
click at [325, 83] on div "Notes (10) Add note Dear Adeola, I hope you are well. I have just tried to call…" at bounding box center [358, 194] width 717 height 247
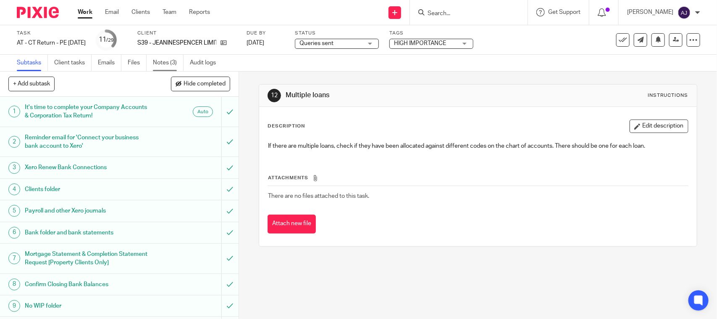
click at [163, 60] on link "Notes (3)" at bounding box center [168, 63] width 31 height 16
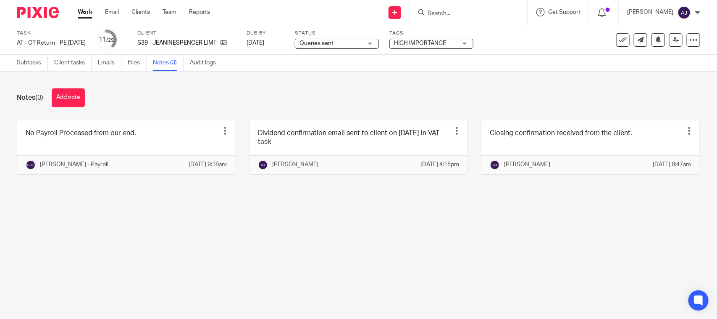
click at [176, 89] on div "Notes (3) Add note" at bounding box center [359, 97] width 684 height 19
click at [217, 102] on div "Notes (3) Add note" at bounding box center [359, 97] width 684 height 19
click at [130, 204] on div "Notes (3) Add note No Payroll Processed from our end. Edit note Delete note [PE…" at bounding box center [358, 137] width 717 height 132
click at [88, 215] on main "Task AT - CT Return - PE [DATE] Save AT - CT Return - PE [DATE] 11 /29 Client S…" at bounding box center [358, 159] width 717 height 319
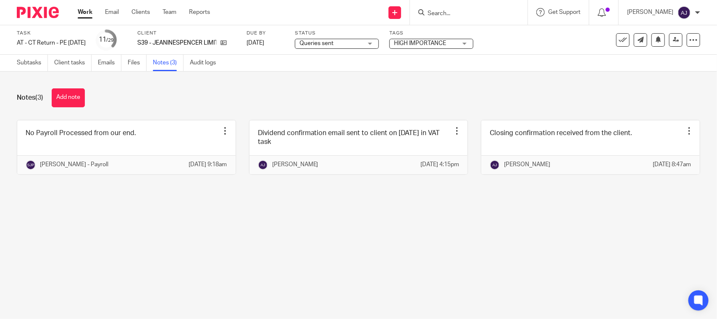
click at [178, 269] on main "Task AT - CT Return - PE 30-04-2025 Save AT - CT Return - PE 30-04-2025 11 /29 …" at bounding box center [358, 159] width 717 height 319
click at [179, 250] on main "Task AT - CT Return - PE 30-04-2025 Save AT - CT Return - PE 30-04-2025 11 /29 …" at bounding box center [358, 159] width 717 height 319
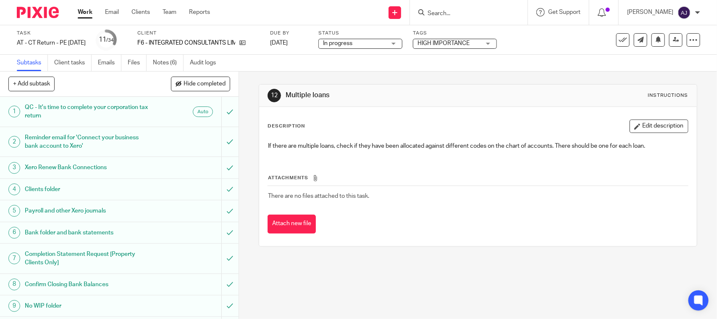
click at [419, 72] on div "12 Multiple loans Instructions Description Edit description If there are multip…" at bounding box center [478, 164] width 438 height 187
click at [165, 61] on link "Notes (6)" at bounding box center [168, 63] width 31 height 16
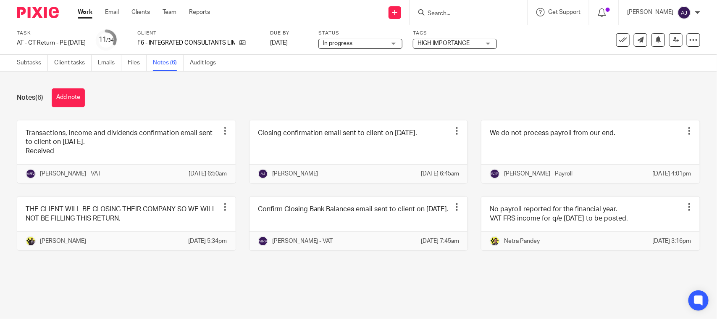
click at [438, 85] on div "Notes (6) Add note Transactions, income and dividends confirmation email sent t…" at bounding box center [358, 175] width 717 height 208
click at [358, 118] on div "Notes (6) Add note Transactions, income and dividends confirmation email sent t…" at bounding box center [358, 175] width 717 height 208
click at [375, 99] on div "Notes (6) Add note" at bounding box center [359, 97] width 684 height 19
click at [379, 85] on div "Notes (6) Add note Transactions, income and dividends confirmation email sent t…" at bounding box center [358, 175] width 717 height 208
click at [305, 92] on div "Notes (6) Add note" at bounding box center [359, 97] width 684 height 19
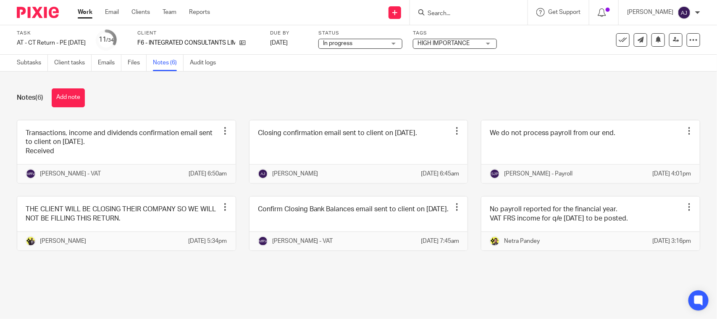
click at [304, 92] on div "Notes (6) Add note" at bounding box center [359, 97] width 684 height 19
click at [207, 92] on div "Notes (6) Add note" at bounding box center [359, 97] width 684 height 19
click at [227, 91] on div "Notes (6) Add note" at bounding box center [359, 97] width 684 height 19
click at [224, 95] on div "Notes (6) Add note" at bounding box center [359, 97] width 684 height 19
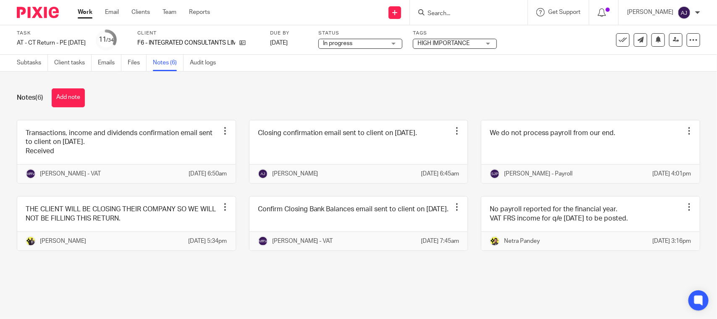
click at [218, 92] on div "Notes (6) Add note" at bounding box center [359, 97] width 684 height 19
click at [258, 88] on div "Notes (6) Add note" at bounding box center [359, 97] width 684 height 19
click at [249, 85] on div "Notes (6) Add note Transactions, income and dividends confirmation email sent t…" at bounding box center [358, 175] width 717 height 208
click at [267, 99] on div "Notes (6) Add note" at bounding box center [359, 97] width 684 height 19
click at [330, 104] on div "Notes (6) Add note" at bounding box center [359, 97] width 684 height 19
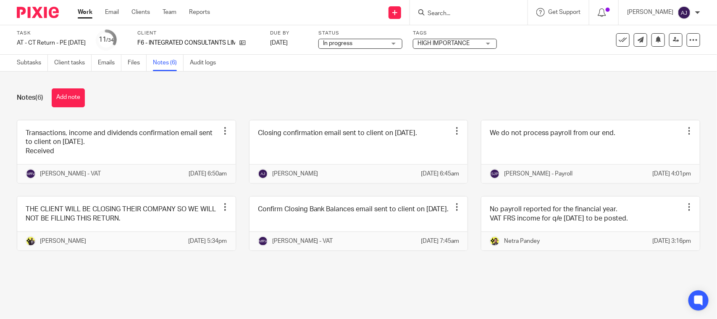
click at [314, 87] on div "Notes (6) Add note Transactions, income and dividends confirmation email sent t…" at bounding box center [358, 175] width 717 height 208
click at [263, 107] on div "Notes (6) Add note Transactions, income and dividends confirmation email sent t…" at bounding box center [358, 175] width 717 height 208
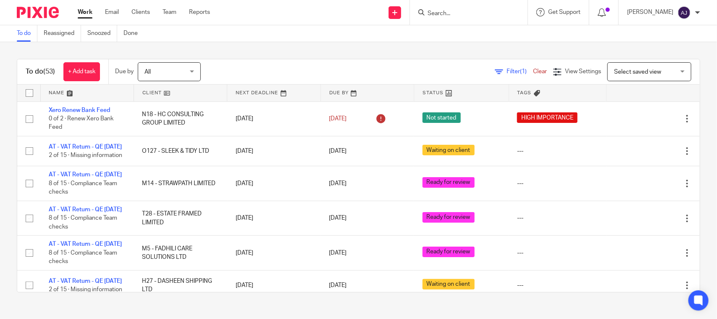
click at [295, 61] on div "To do (53) + Add task Due by All All [DATE] [DATE] This week Next week This mon…" at bounding box center [358, 71] width 683 height 25
click at [360, 47] on div "To do (53) + Add task Due by All All Today Tomorrow This week Next week This mo…" at bounding box center [358, 175] width 717 height 267
click at [229, 51] on div "To do (53) + Add task Due by All All Today Tomorrow This week Next week This mo…" at bounding box center [358, 175] width 717 height 267
click at [229, 50] on div "To do (53) + Add task Due by All All Today Tomorrow This week Next week This mo…" at bounding box center [358, 175] width 717 height 267
click at [293, 47] on div "To do (53) + Add task Due by All All Today Tomorrow This week Next week This mo…" at bounding box center [358, 175] width 717 height 267
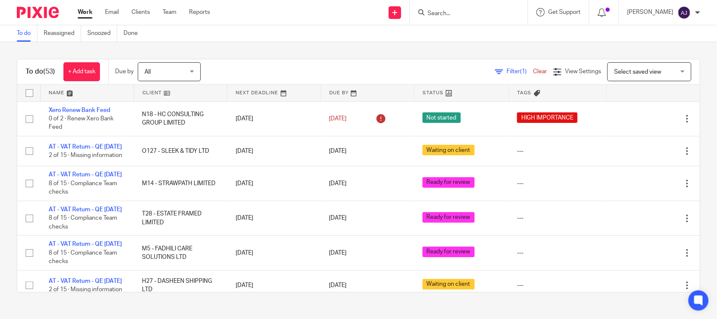
click at [217, 20] on div "Work Email Clients Team Reports Work Email Clients Team Reports Settings" at bounding box center [145, 12] width 153 height 25
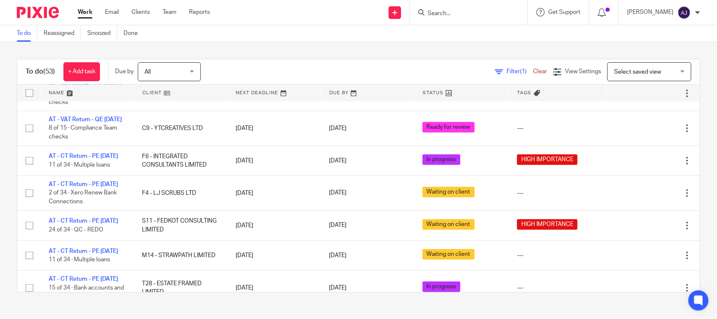
scroll to position [263, 0]
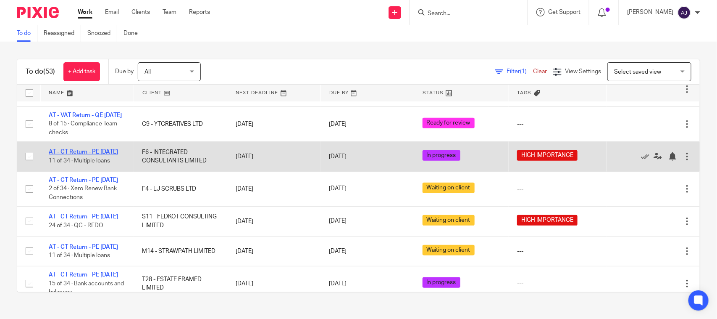
click at [115, 155] on link "AT - CT Return - PE [DATE]" at bounding box center [83, 152] width 69 height 6
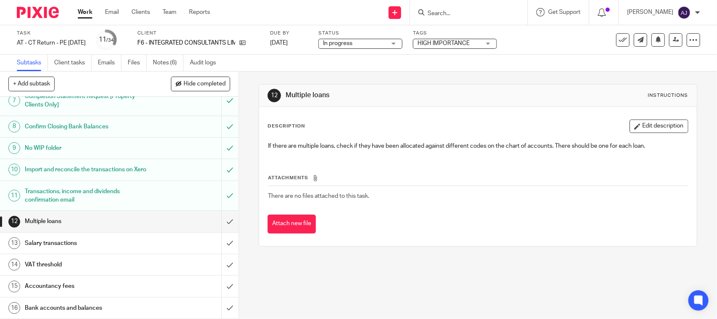
scroll to position [53, 0]
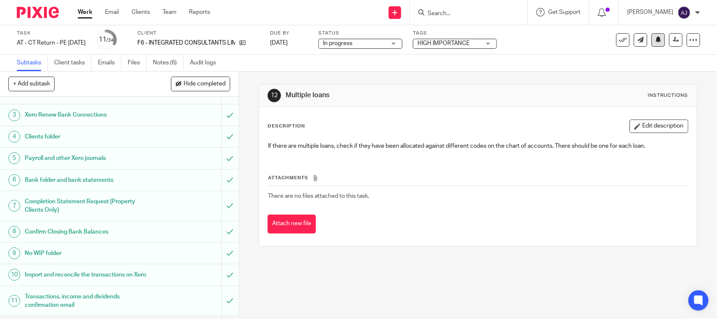
click at [652, 36] on button at bounding box center [658, 39] width 13 height 13
click at [574, 37] on div "Task AT - [GEOGRAPHIC_DATA] Return - PE [DATE] Save AT - [GEOGRAPHIC_DATA] Retu…" at bounding box center [302, 40] width 570 height 20
